Goal: Task Accomplishment & Management: Complete application form

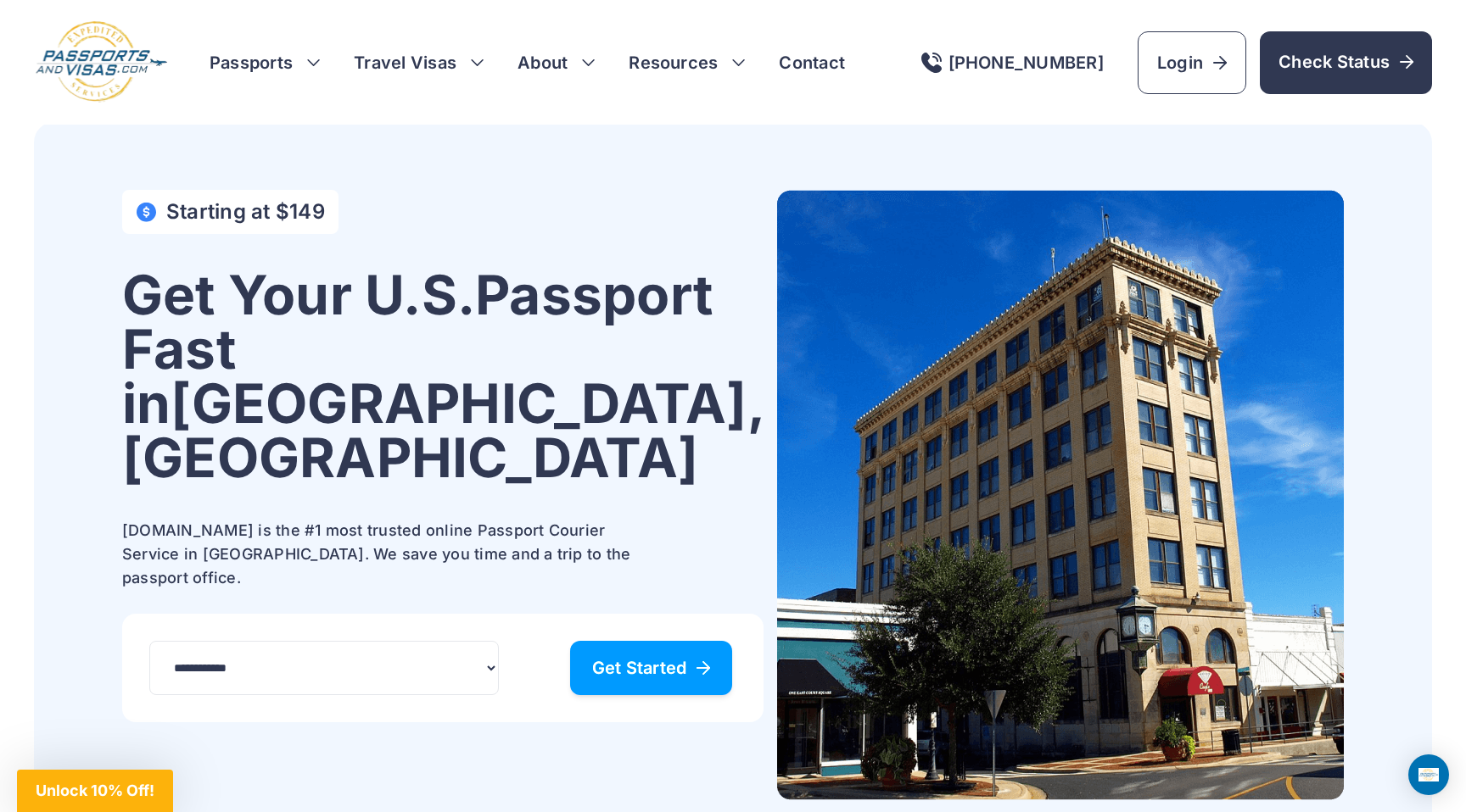
click at [633, 660] on span "Get Started" at bounding box center [651, 668] width 119 height 17
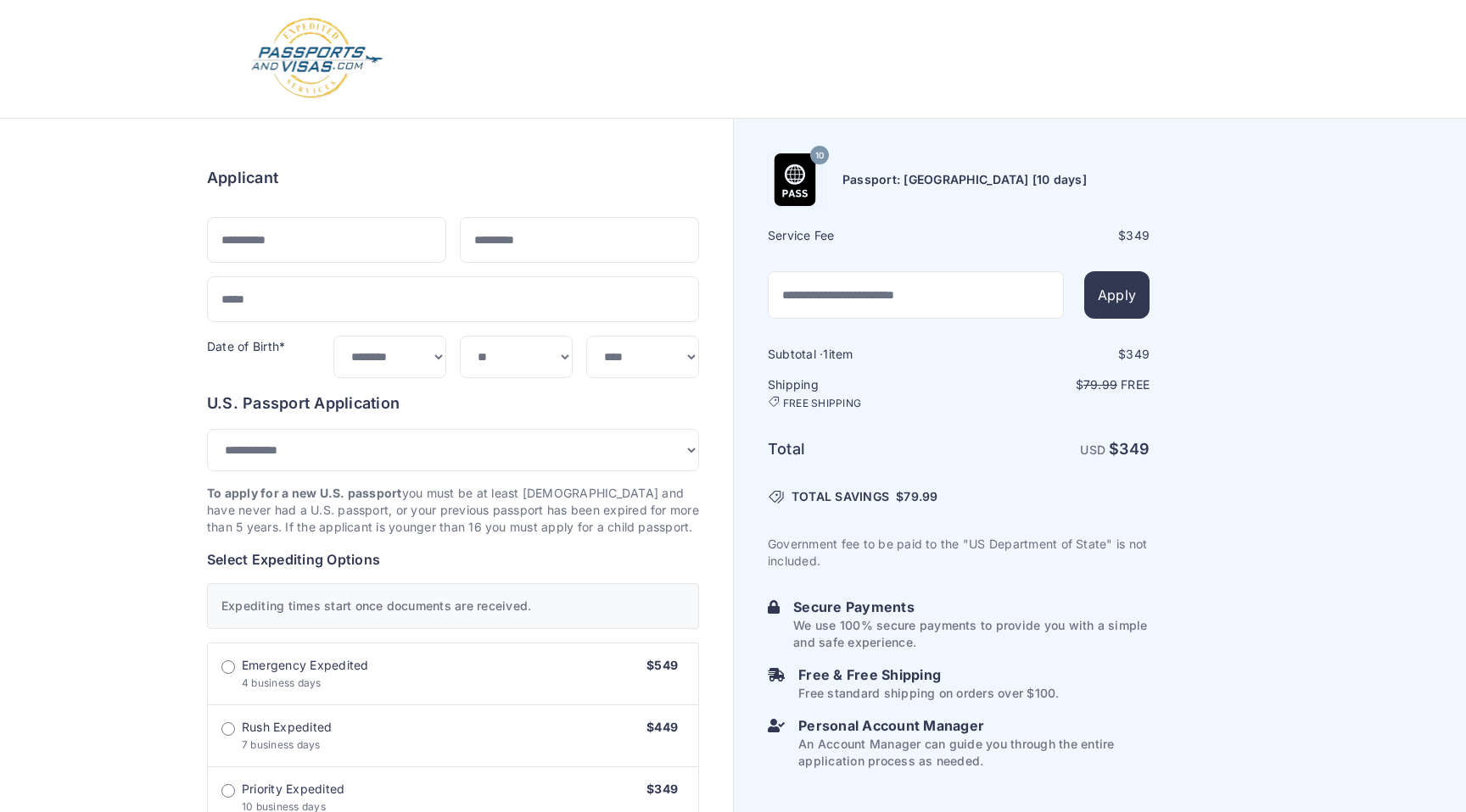
select select "***"
